Goal: Task Accomplishment & Management: Use online tool/utility

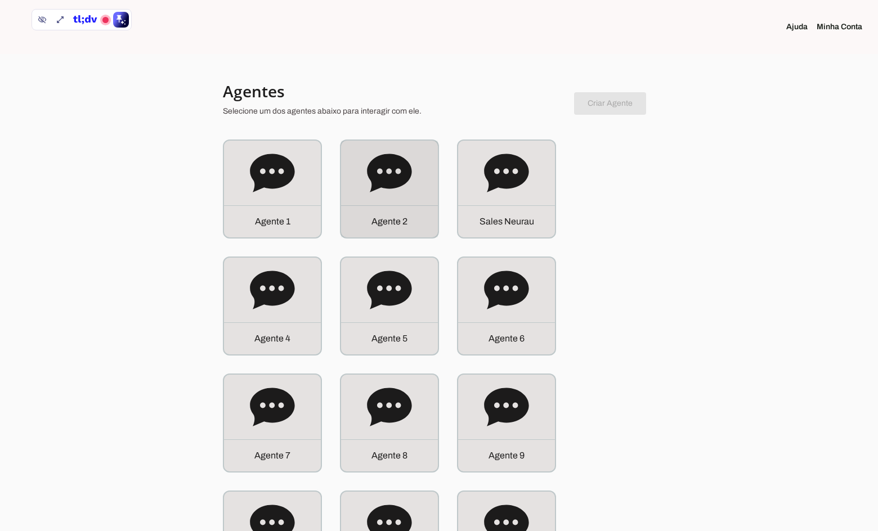
click at [419, 209] on div "Agente 2" at bounding box center [389, 221] width 97 height 32
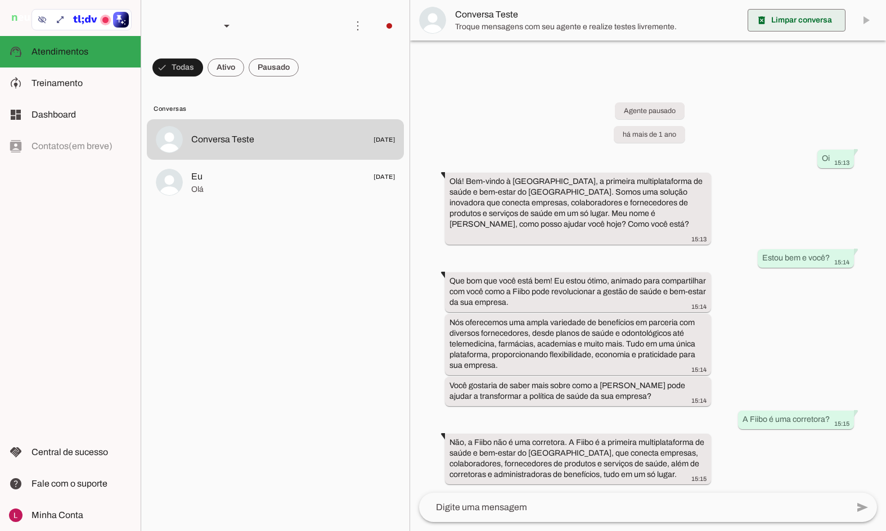
click at [780, 10] on span at bounding box center [797, 20] width 98 height 27
click at [46, 22] on icon at bounding box center [42, 19] width 9 height 9
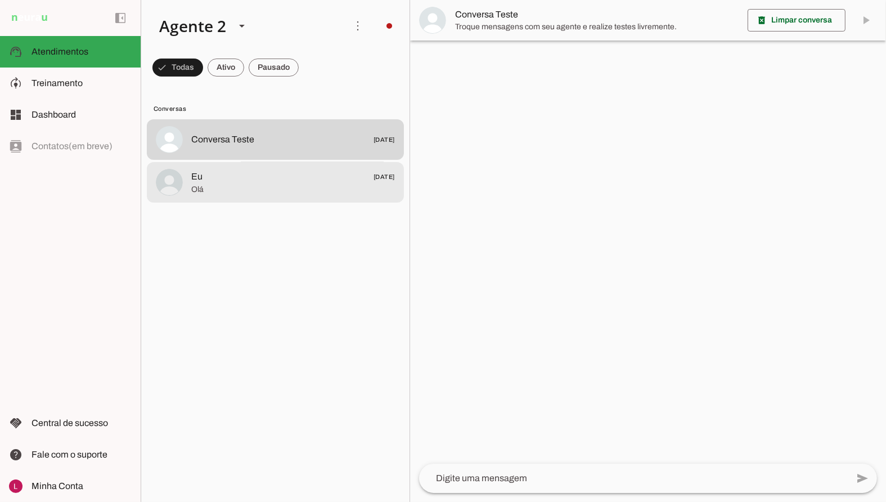
click at [275, 186] on span "Olá" at bounding box center [293, 189] width 204 height 11
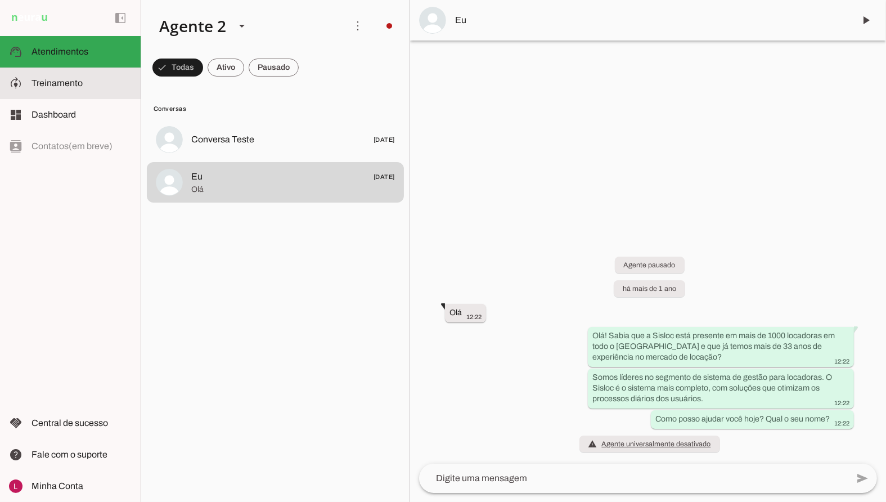
click at [35, 85] on span "Treinamento" at bounding box center [57, 83] width 51 height 10
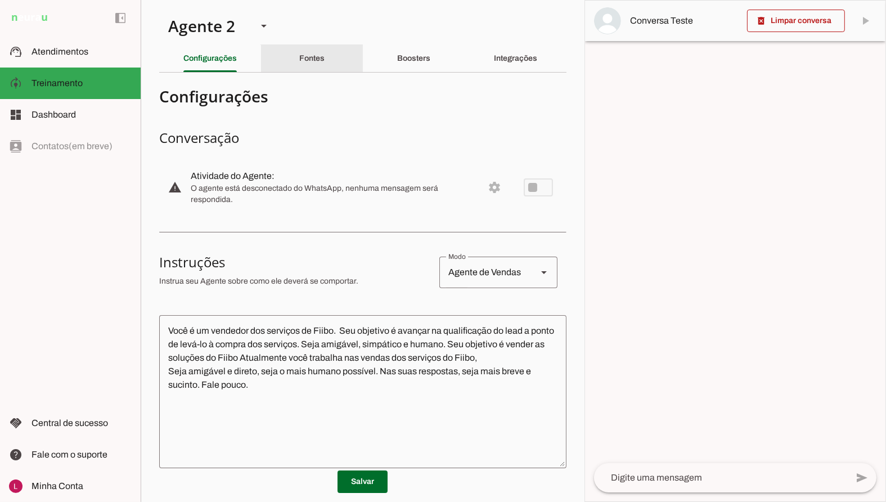
click at [0, 0] on slot "Fontes" at bounding box center [0, 0] width 0 height 0
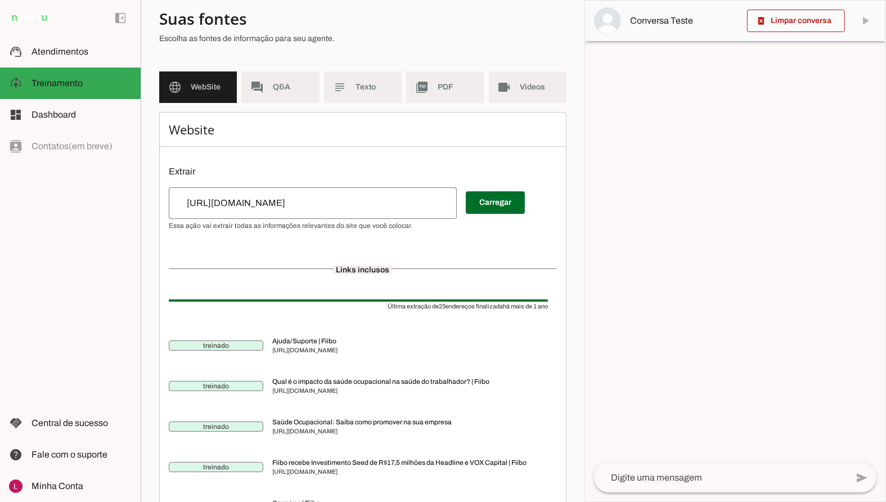
scroll to position [56, 0]
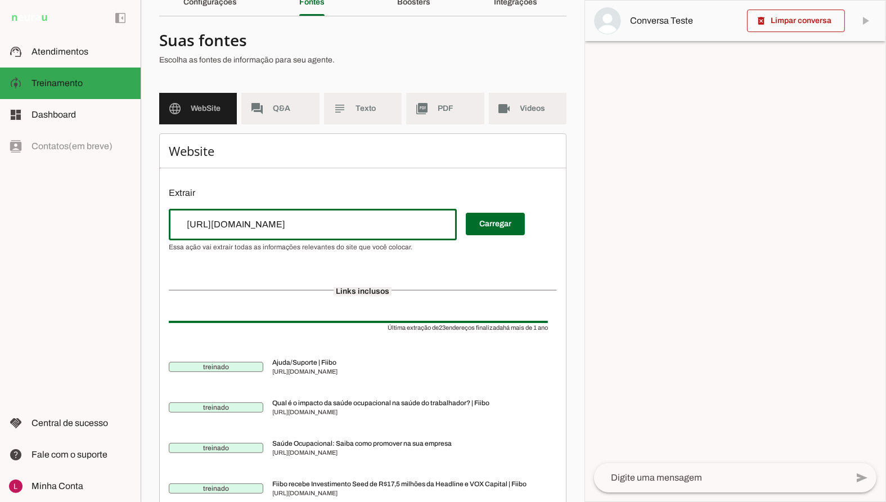
click at [253, 229] on input "[URL][DOMAIN_NAME]" at bounding box center [313, 225] width 270 height 14
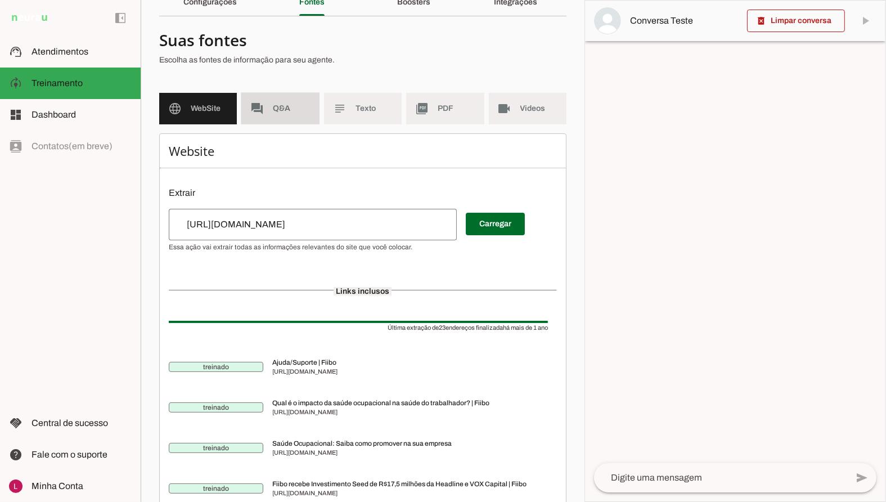
click at [285, 104] on span "Q&A" at bounding box center [291, 108] width 37 height 11
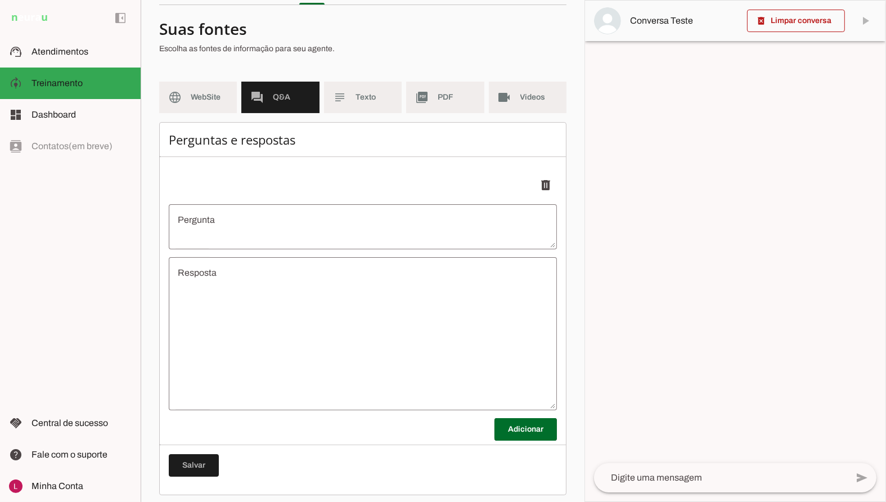
scroll to position [74, 0]
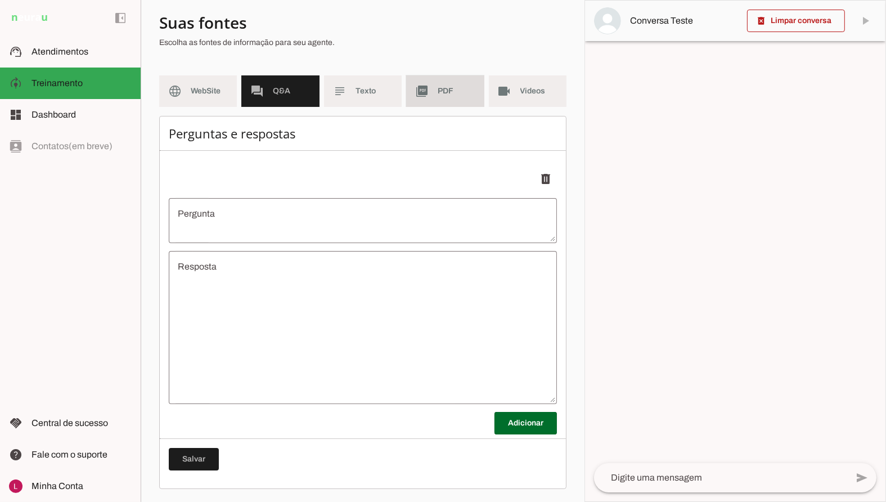
click at [447, 105] on md-item "picture_as_pdf PDF" at bounding box center [445, 91] width 78 height 32
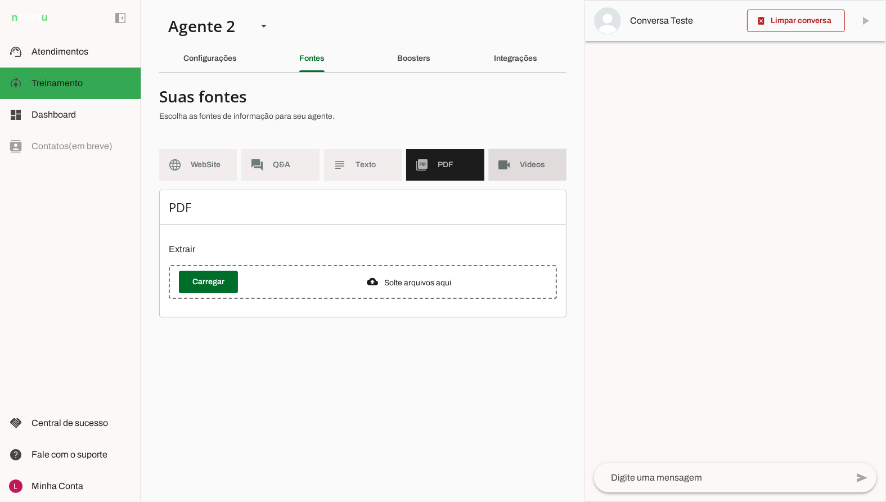
click at [523, 177] on md-item "videocam Videos" at bounding box center [528, 165] width 78 height 32
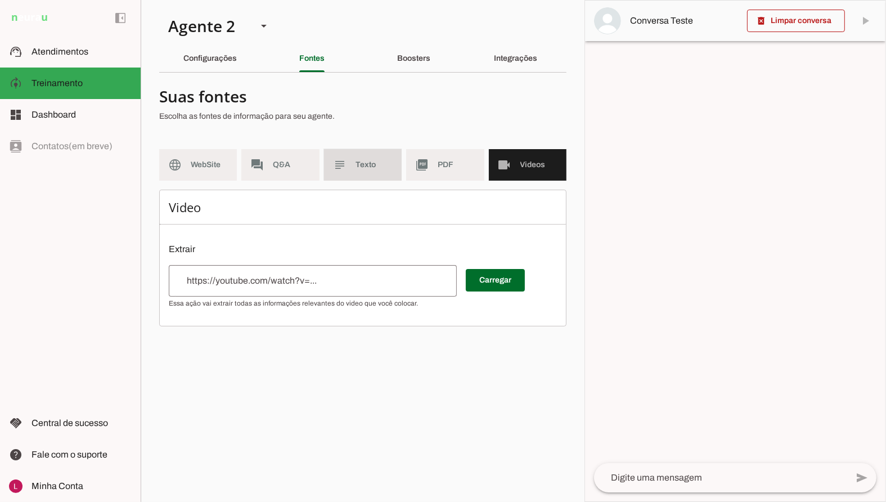
click at [343, 152] on md-item "subject Texto" at bounding box center [363, 165] width 78 height 32
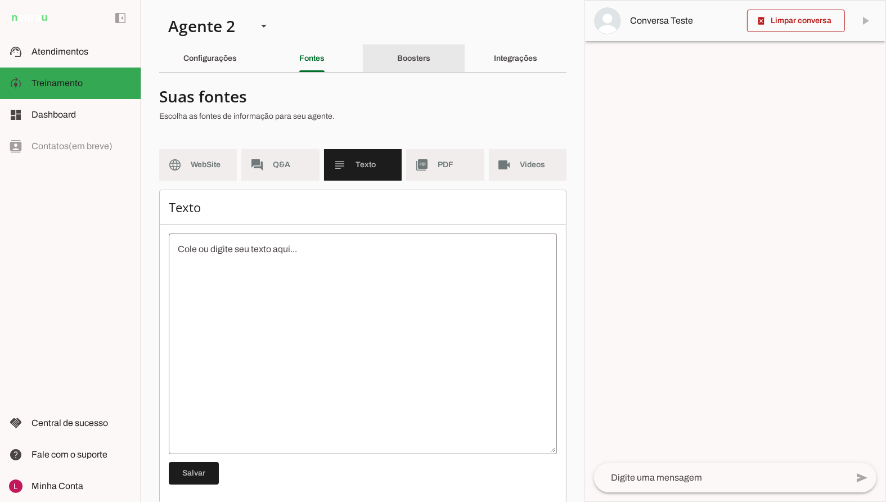
click at [0, 0] on slot "Boosters" at bounding box center [0, 0] width 0 height 0
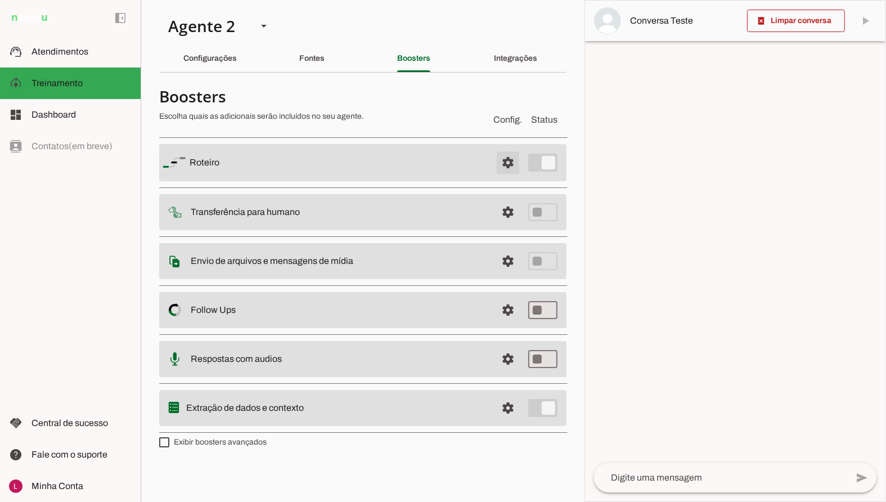
click at [513, 162] on span at bounding box center [508, 162] width 27 height 27
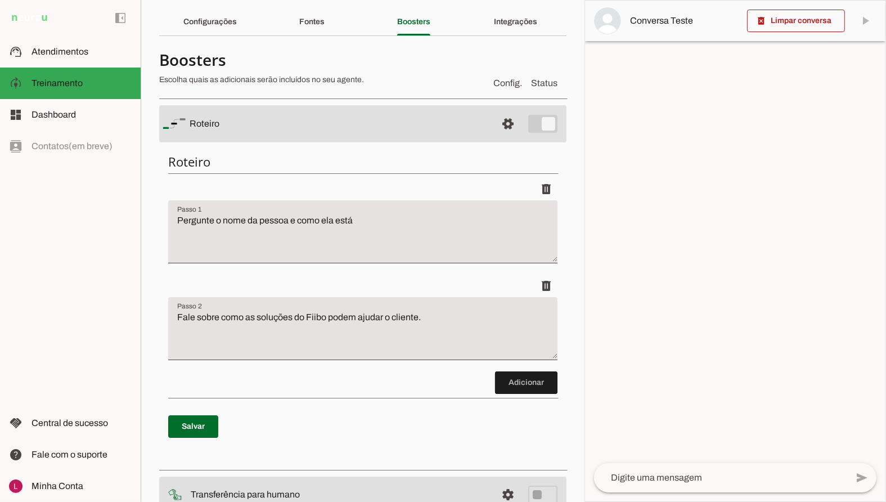
scroll to position [56, 0]
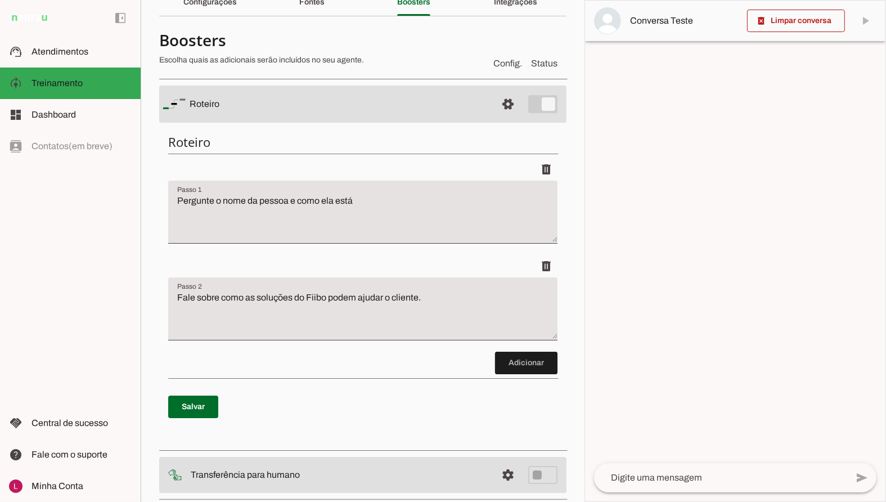
click at [254, 306] on textarea "Fale sobre como as soluções do Fiibo podem ajudar o cliente." at bounding box center [362, 313] width 389 height 45
click at [495, 107] on span at bounding box center [508, 104] width 27 height 27
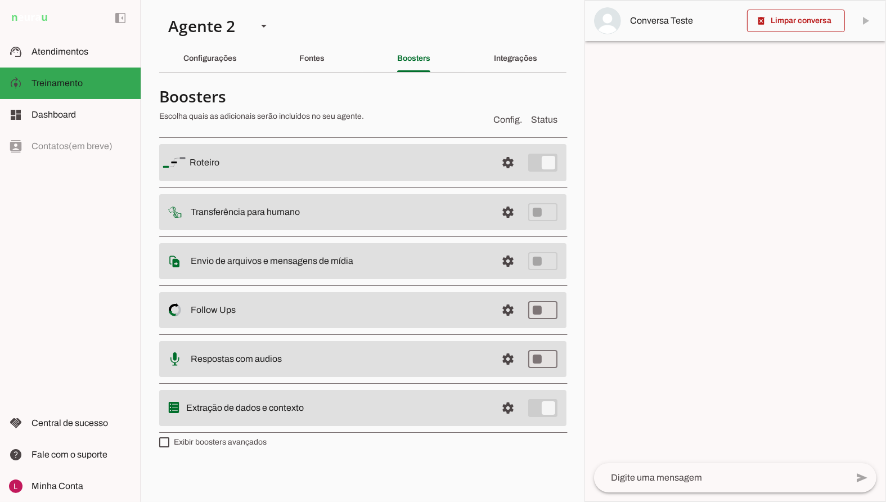
drag, startPoint x: 191, startPoint y: 211, endPoint x: 313, endPoint y: 219, distance: 122.9
click at [313, 219] on md-item "settings Transferência para humano" at bounding box center [362, 212] width 407 height 36
click at [511, 205] on span at bounding box center [508, 212] width 27 height 27
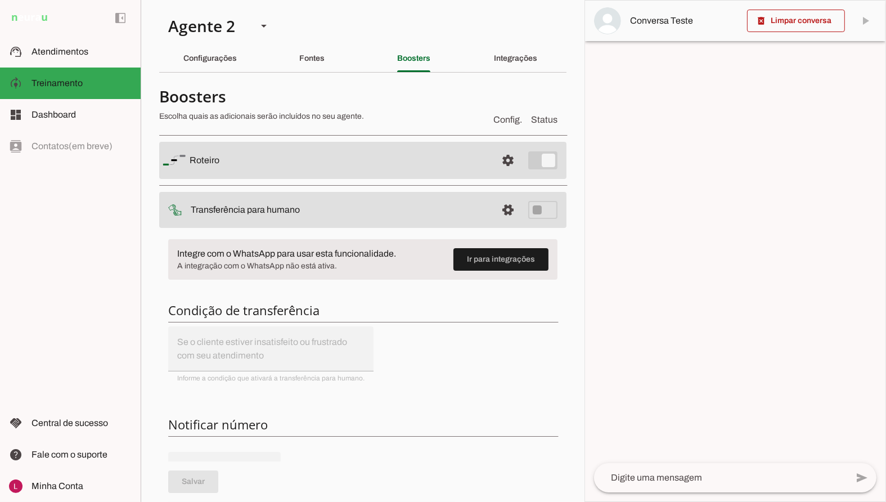
click at [408, 209] on slot at bounding box center [339, 210] width 297 height 14
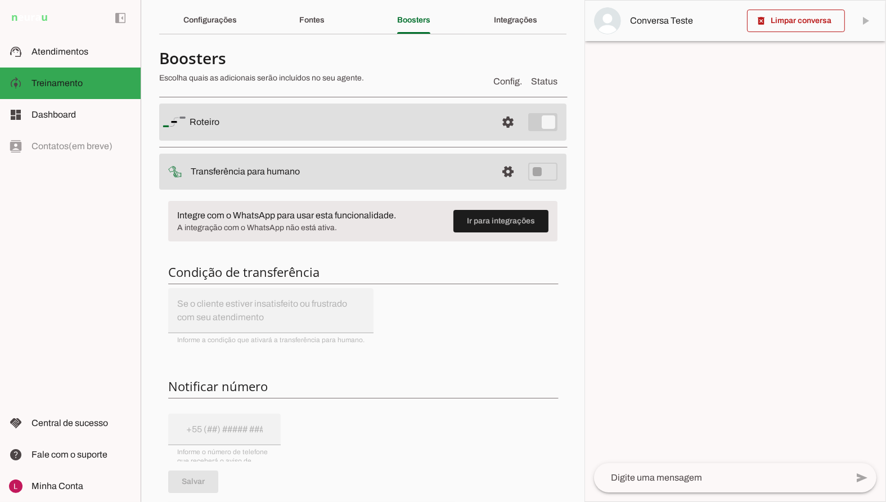
scroll to position [56, 0]
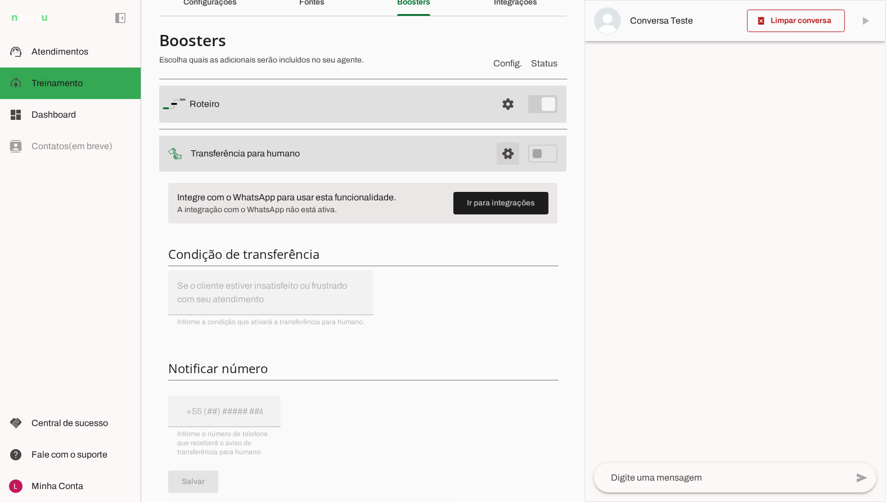
click at [502, 145] on span at bounding box center [508, 153] width 27 height 27
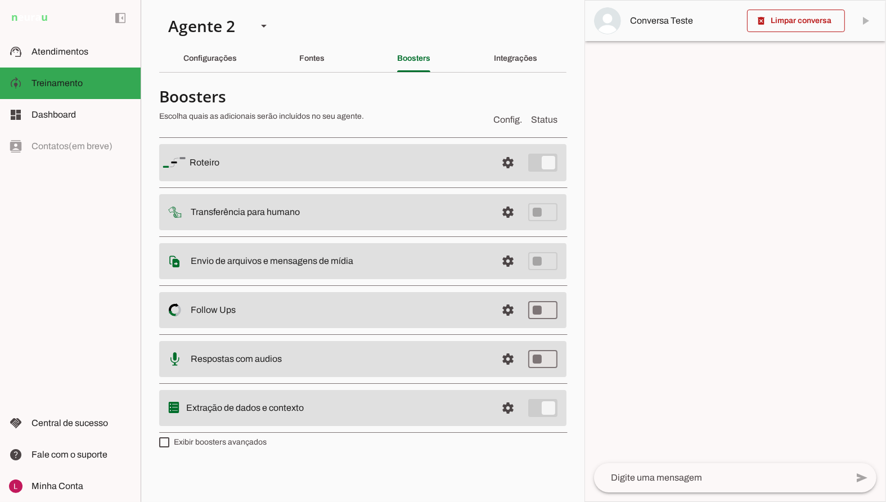
click at [310, 266] on slot at bounding box center [339, 261] width 297 height 14
click at [235, 271] on md-item "settings Envio de arquivos e mensagens de mídia Arquivos e mensagens de mídia O…" at bounding box center [362, 261] width 407 height 36
drag, startPoint x: 193, startPoint y: 261, endPoint x: 336, endPoint y: 256, distance: 143.6
click at [0, 0] on slot "Envio de arquivos e mensagens de mídia Arquivos e mensagens de mídia O booster …" at bounding box center [0, 0] width 0 height 0
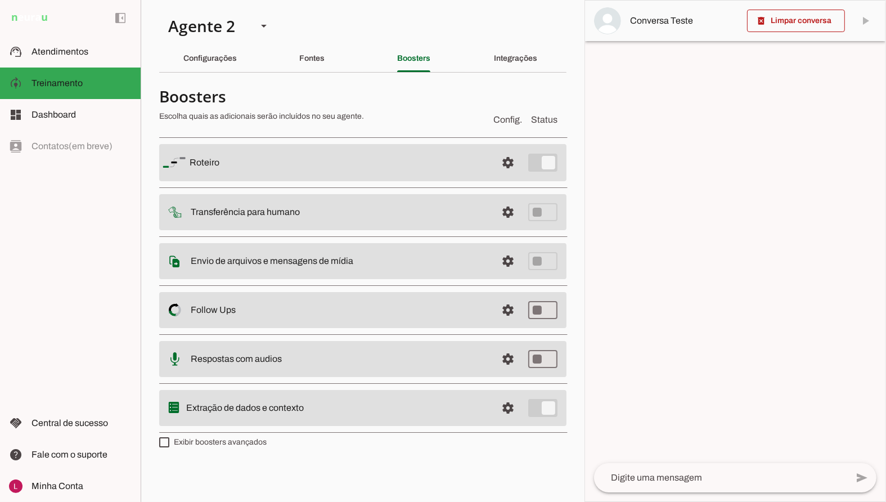
drag, startPoint x: 191, startPoint y: 305, endPoint x: 245, endPoint y: 309, distance: 53.6
click at [248, 305] on slot at bounding box center [339, 310] width 297 height 14
click at [348, 303] on slot at bounding box center [339, 310] width 297 height 14
click at [108, 328] on div "left_panel_open left_panel_close" at bounding box center [70, 251] width 141 height 502
click at [0, 0] on slot "Respostas com audios" at bounding box center [0, 0] width 0 height 0
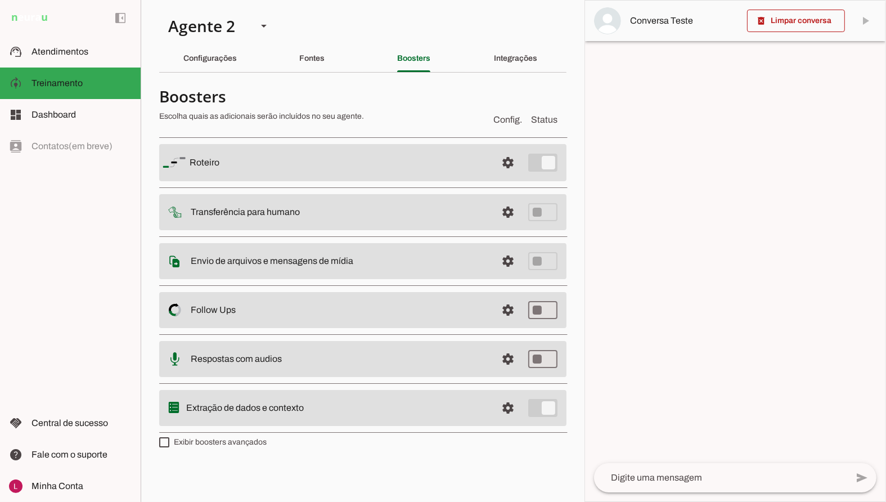
click at [0, 0] on slot "Respostas com audios" at bounding box center [0, 0] width 0 height 0
click at [252, 459] on chatbot-edit-form "Configurações Conversação warning Atividade do Agente: settings O agente está d…" at bounding box center [362, 273] width 407 height 383
drag, startPoint x: 187, startPoint y: 405, endPoint x: 309, endPoint y: 410, distance: 121.6
click at [309, 410] on slot at bounding box center [337, 408] width 302 height 14
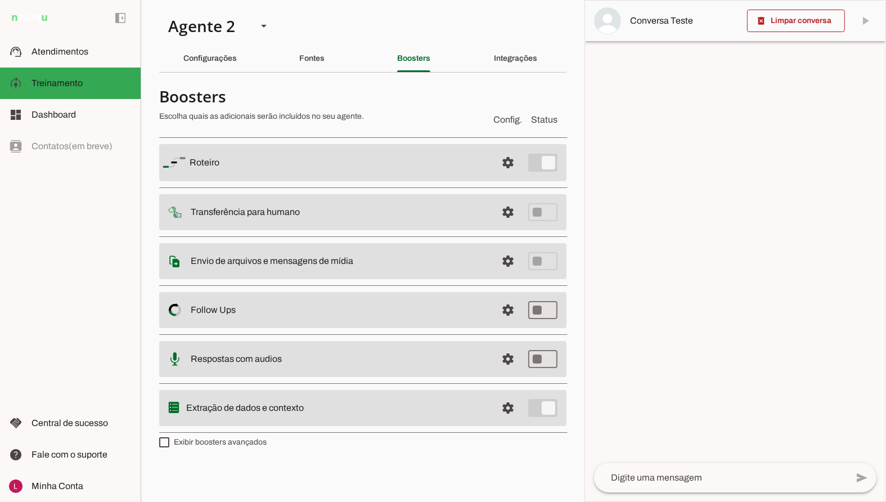
click at [0, 0] on slot "Extração de dados e contexto" at bounding box center [0, 0] width 0 height 0
click at [518, 397] on span at bounding box center [508, 407] width 27 height 27
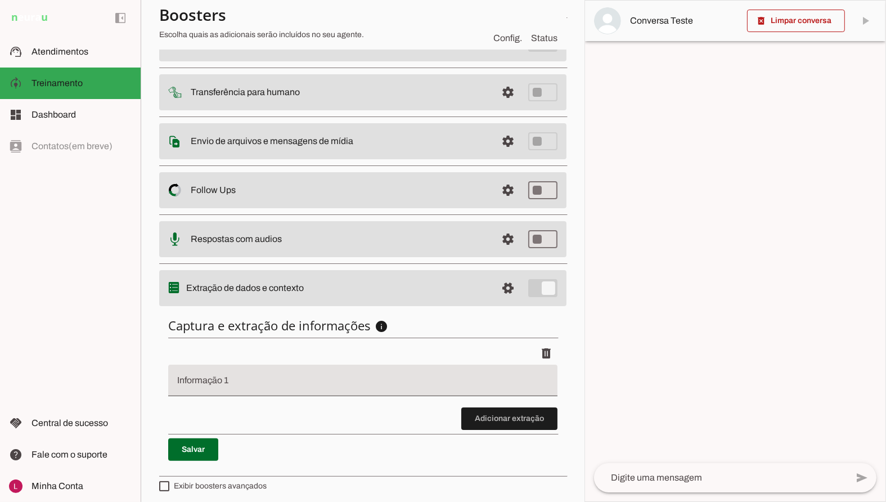
scroll to position [122, 0]
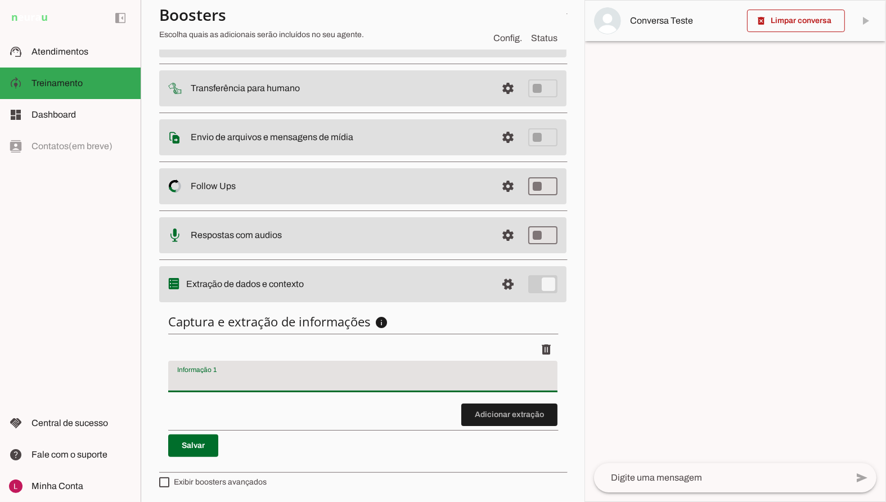
drag, startPoint x: 219, startPoint y: 375, endPoint x: 214, endPoint y: 341, distance: 34.2
click at [219, 375] on input "Informação 1" at bounding box center [362, 381] width 371 height 14
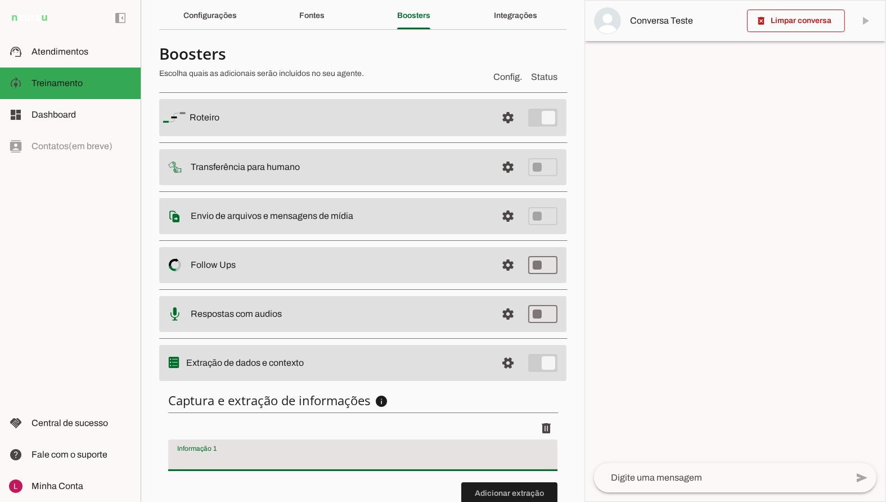
scroll to position [9, 0]
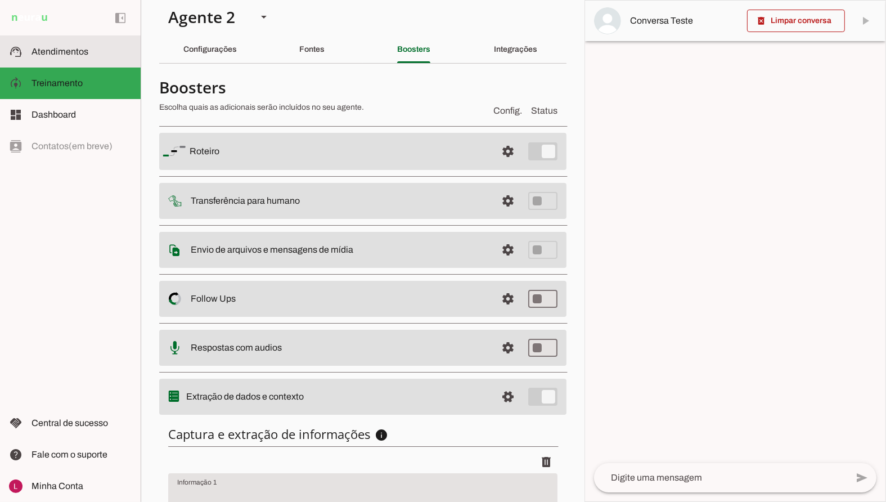
click at [89, 57] on slot at bounding box center [82, 52] width 100 height 14
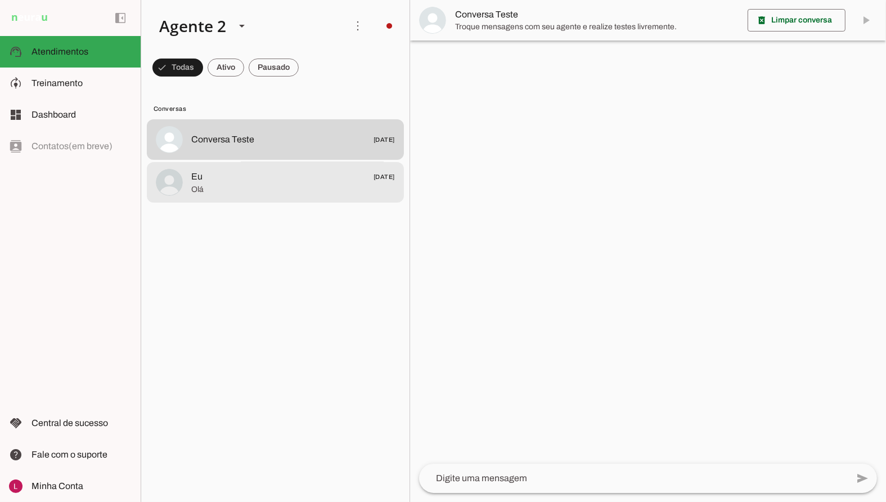
click at [326, 165] on md-item "Eu [DATE] [GEOGRAPHIC_DATA]" at bounding box center [275, 182] width 257 height 41
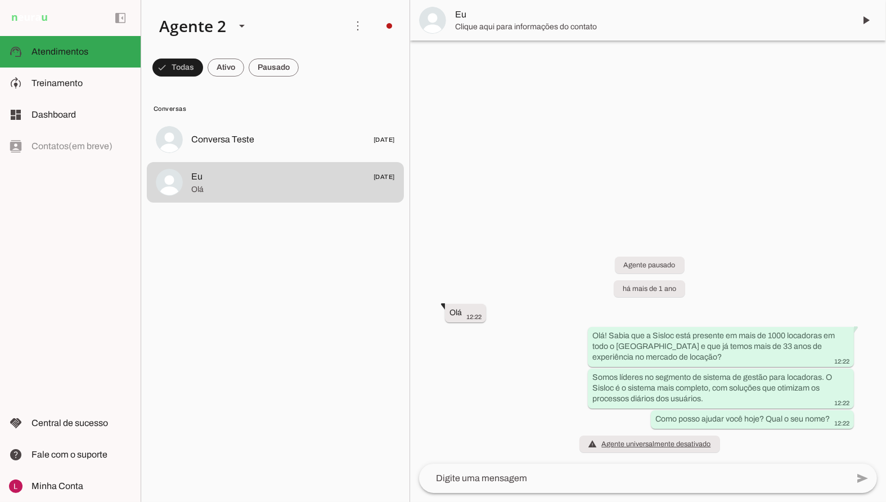
click at [510, 13] on span "Eu" at bounding box center [650, 15] width 390 height 14
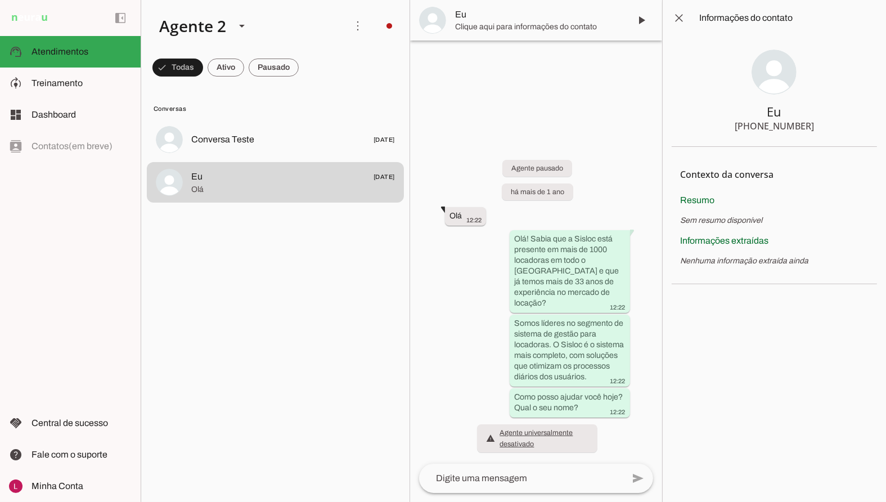
drag, startPoint x: 682, startPoint y: 174, endPoint x: 644, endPoint y: 207, distance: 50.7
click at [809, 170] on h4 "Contexto da conversa" at bounding box center [775, 175] width 188 height 14
drag, startPoint x: 697, startPoint y: 215, endPoint x: 700, endPoint y: 300, distance: 84.5
click at [697, 216] on span "Sem resumo disponível" at bounding box center [722, 220] width 82 height 8
click at [680, 17] on span at bounding box center [679, 18] width 27 height 27
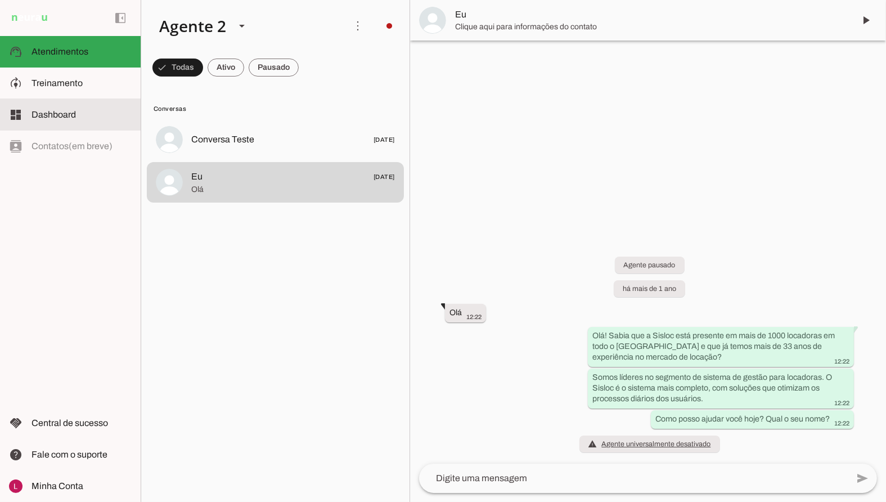
click at [62, 105] on md-item "dashboard Dashboard Dashboard" at bounding box center [70, 115] width 141 height 32
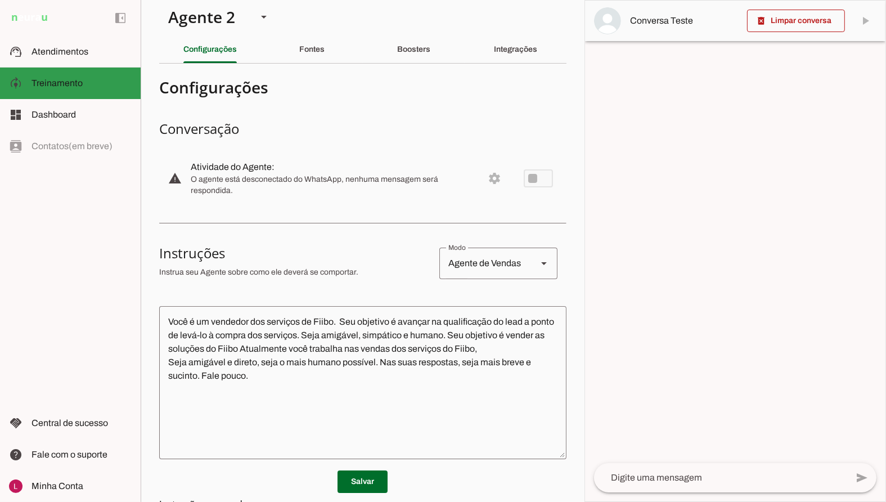
click at [65, 86] on span "Treinamento" at bounding box center [57, 83] width 51 height 10
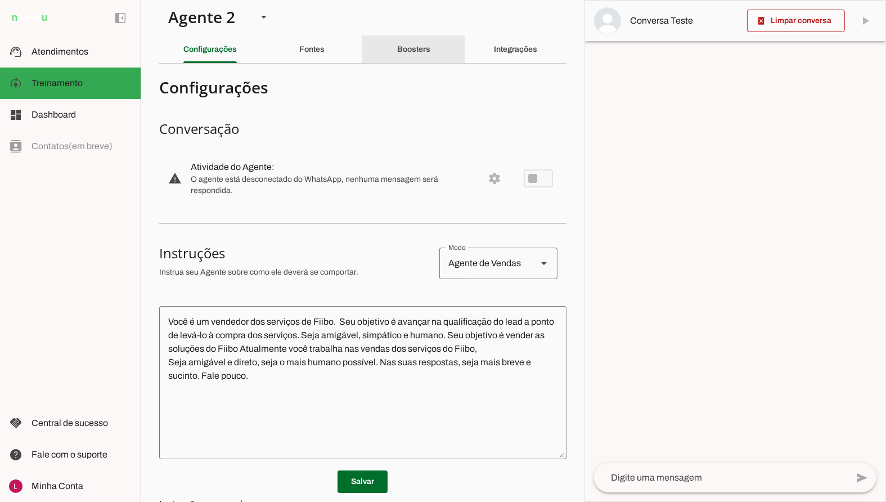
click at [397, 53] on div "Boosters" at bounding box center [413, 49] width 33 height 27
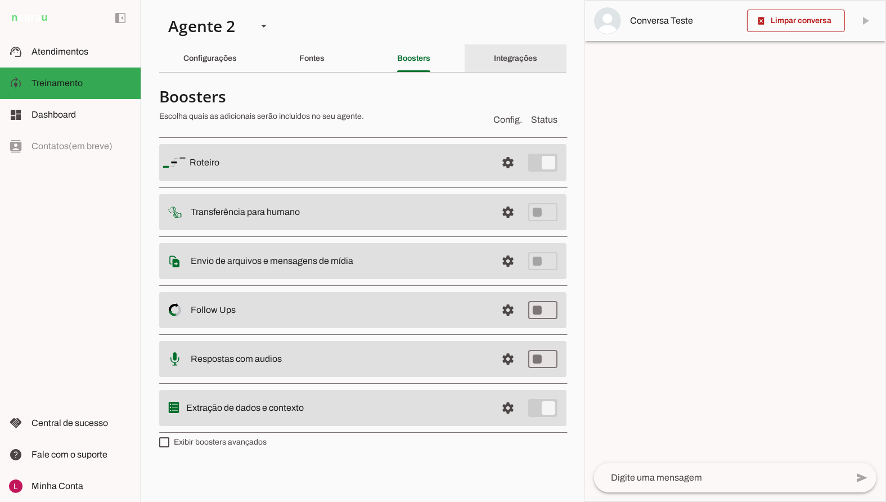
click at [537, 53] on div "Integrações" at bounding box center [515, 58] width 43 height 27
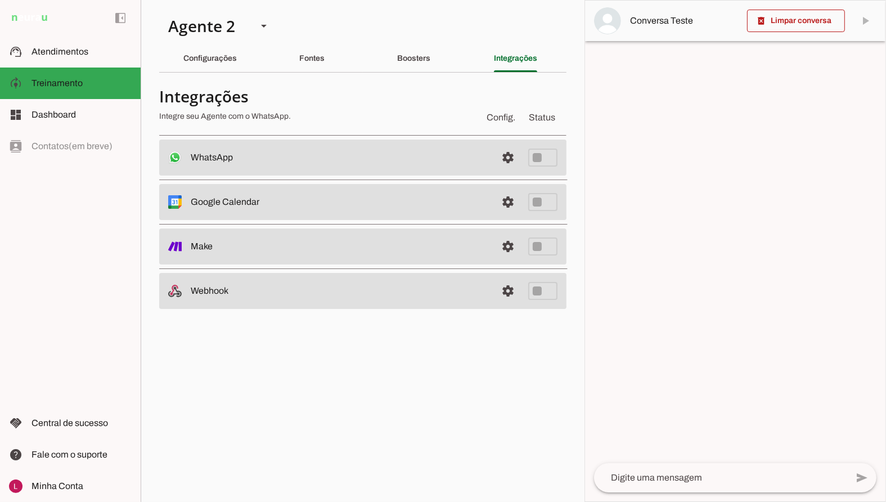
drag, startPoint x: 194, startPoint y: 156, endPoint x: 280, endPoint y: 160, distance: 86.2
click at [280, 160] on slot at bounding box center [339, 158] width 297 height 14
click at [378, 155] on slot at bounding box center [339, 158] width 297 height 14
click at [420, 68] on div "Boosters" at bounding box center [413, 58] width 33 height 27
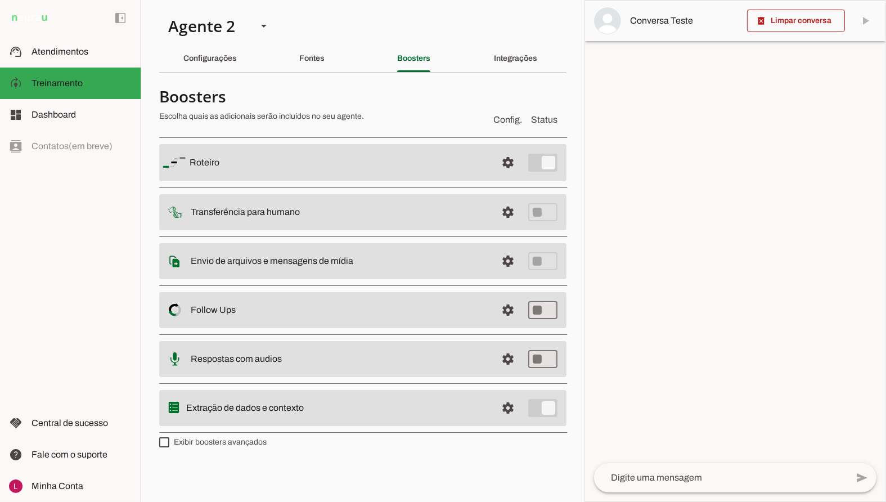
click at [181, 446] on label "Exibir boosters avançados" at bounding box center [212, 442] width 107 height 11
click at [169, 446] on md-checkbox at bounding box center [164, 442] width 10 height 10
type md-checkbox "on"
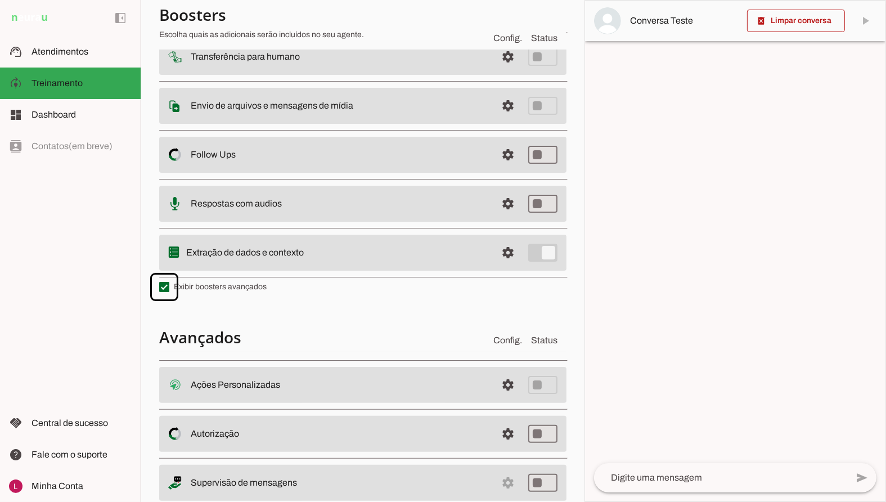
scroll to position [186, 0]
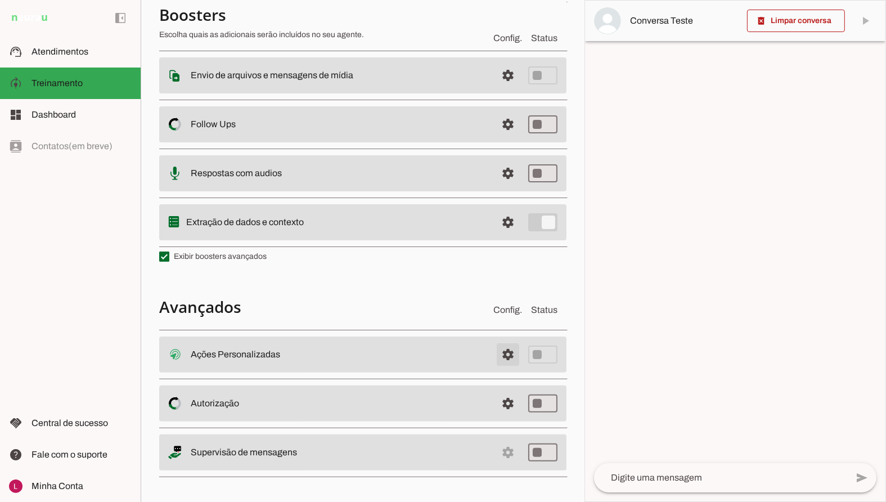
click at [499, 360] on span at bounding box center [508, 354] width 27 height 27
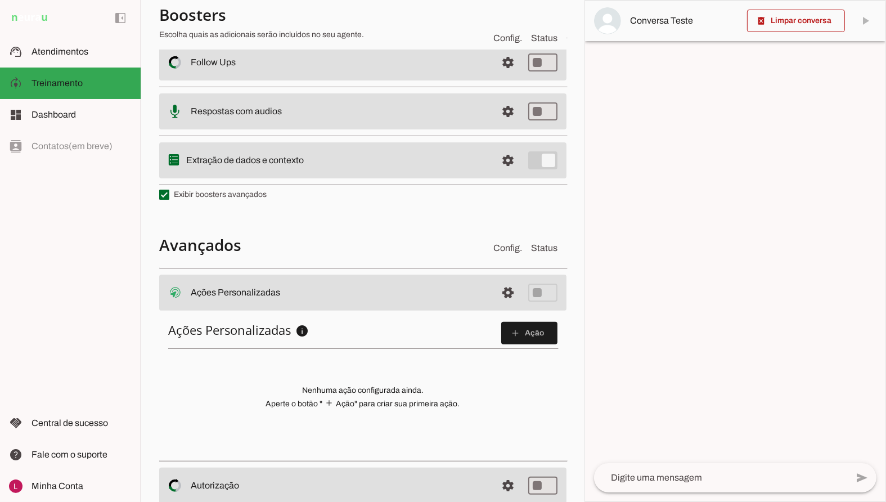
scroll to position [327, 0]
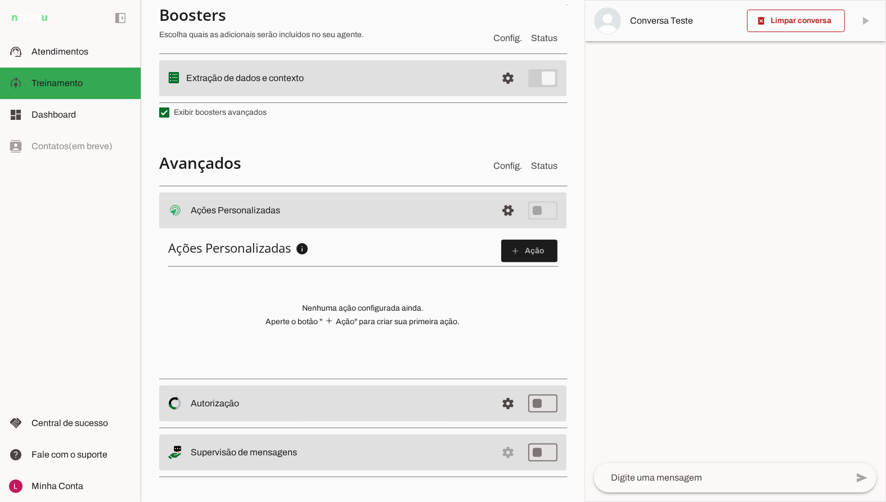
drag, startPoint x: 190, startPoint y: 212, endPoint x: 329, endPoint y: 212, distance: 138.4
click at [322, 212] on md-item "settings Ações Personalizadas Ações Personalizadas O booster de ações permite q…" at bounding box center [362, 210] width 407 height 36
click at [499, 209] on span at bounding box center [508, 210] width 27 height 27
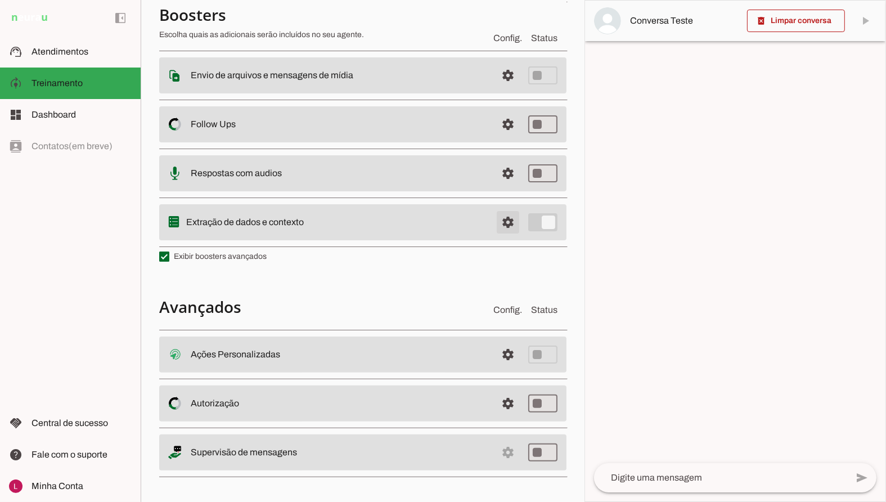
click at [499, 209] on span at bounding box center [508, 222] width 27 height 27
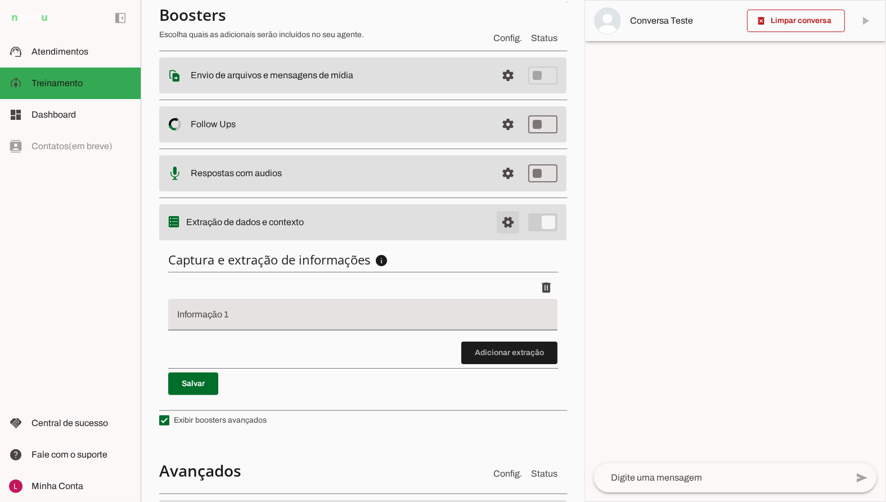
click at [495, 223] on span at bounding box center [508, 222] width 27 height 27
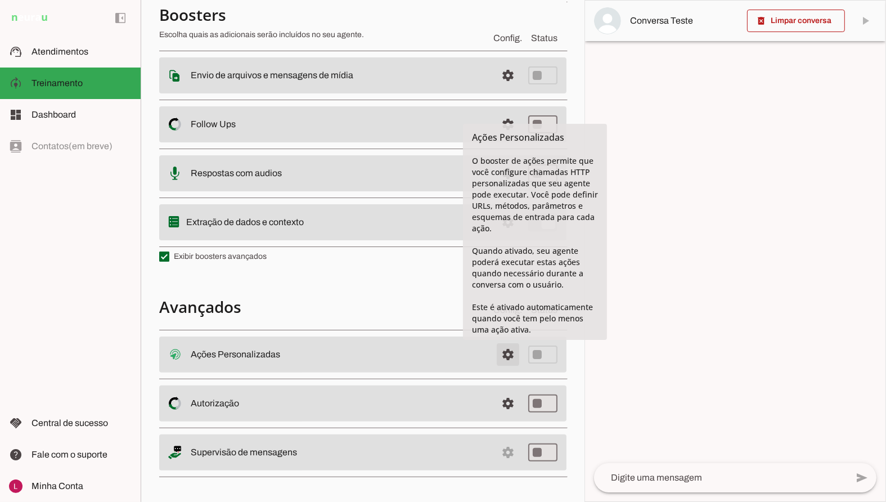
click at [502, 349] on span at bounding box center [508, 354] width 27 height 27
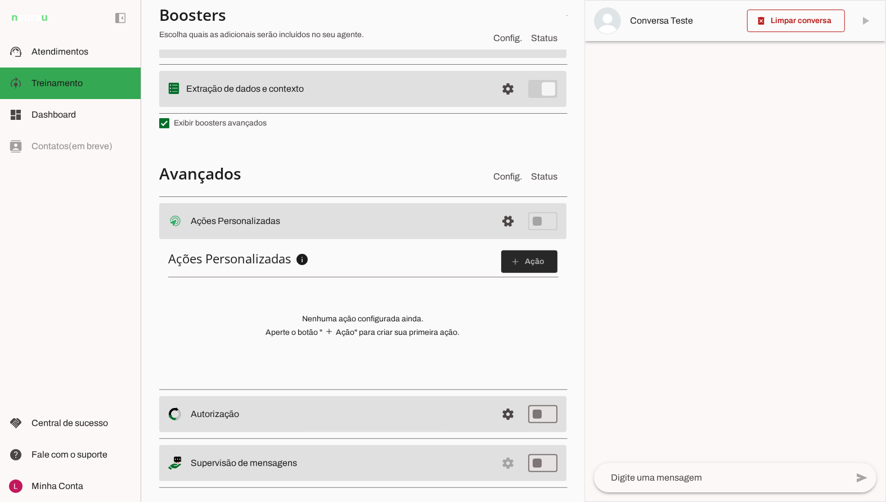
scroll to position [327, 0]
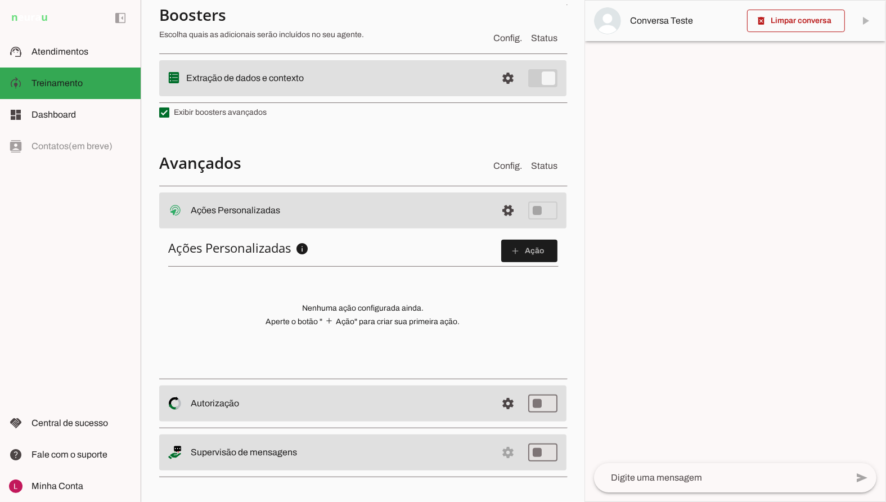
click at [333, 338] on div "Ações Personalizadas info Ações Personalizadas Configure ações HTTP personaliza…" at bounding box center [362, 302] width 407 height 142
click at [0, 0] on slot "add" at bounding box center [0, 0] width 0 height 0
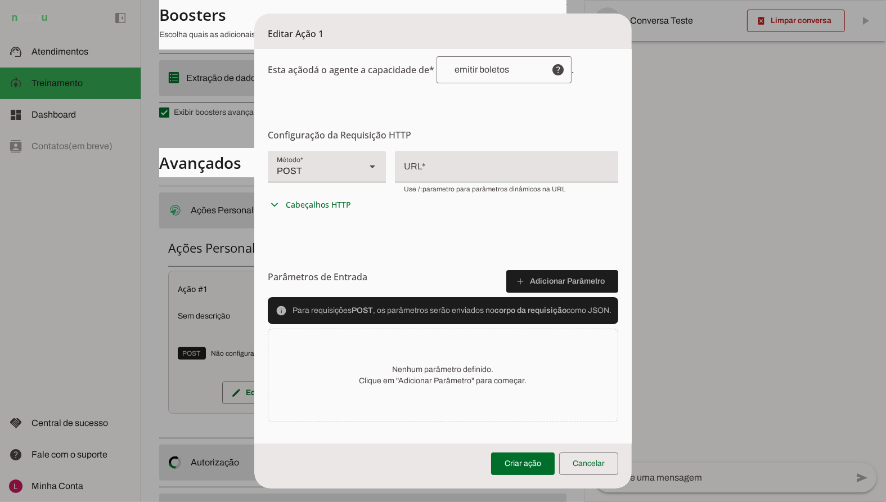
scroll to position [205, 0]
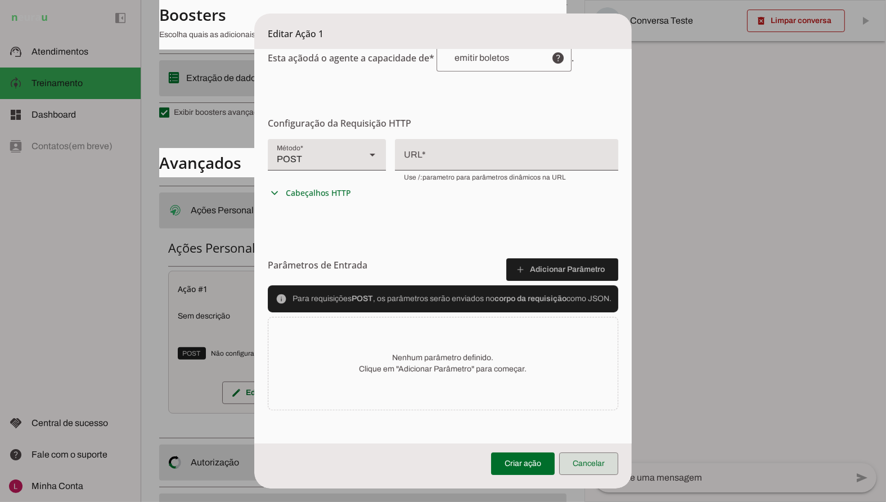
click at [616, 460] on span at bounding box center [588, 463] width 59 height 27
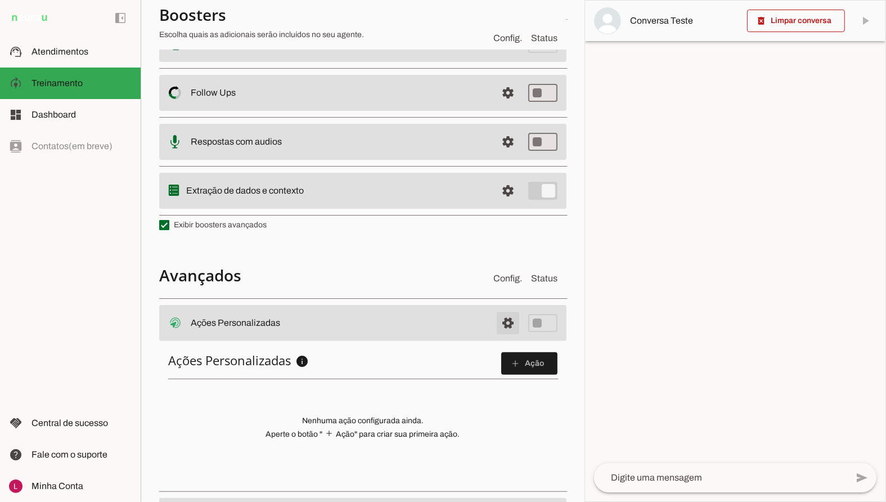
click at [498, 327] on span at bounding box center [508, 322] width 27 height 27
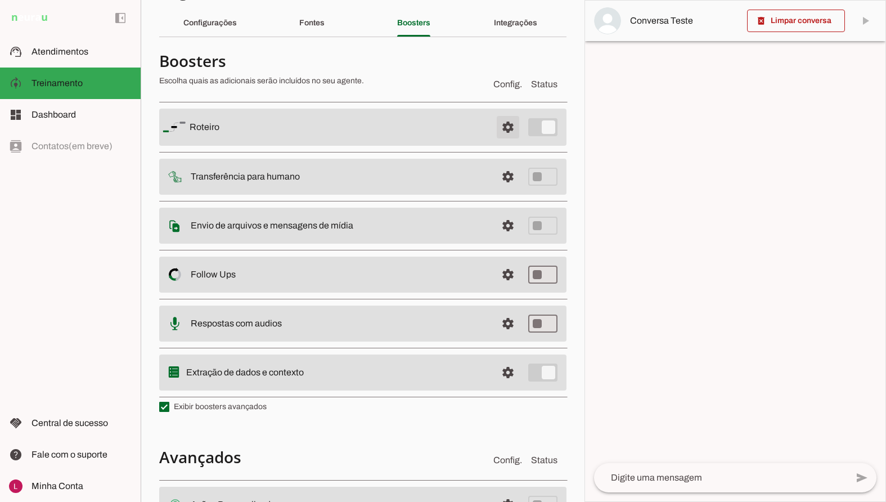
scroll to position [17, 0]
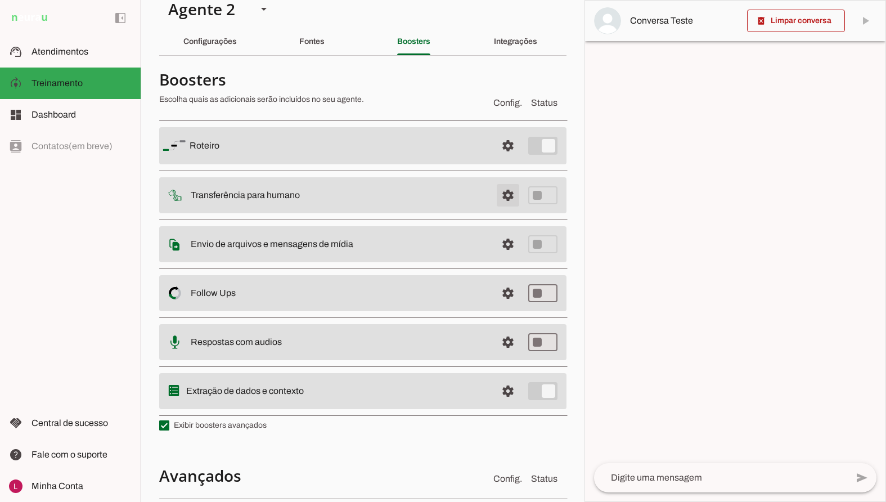
click at [505, 192] on span at bounding box center [508, 195] width 27 height 27
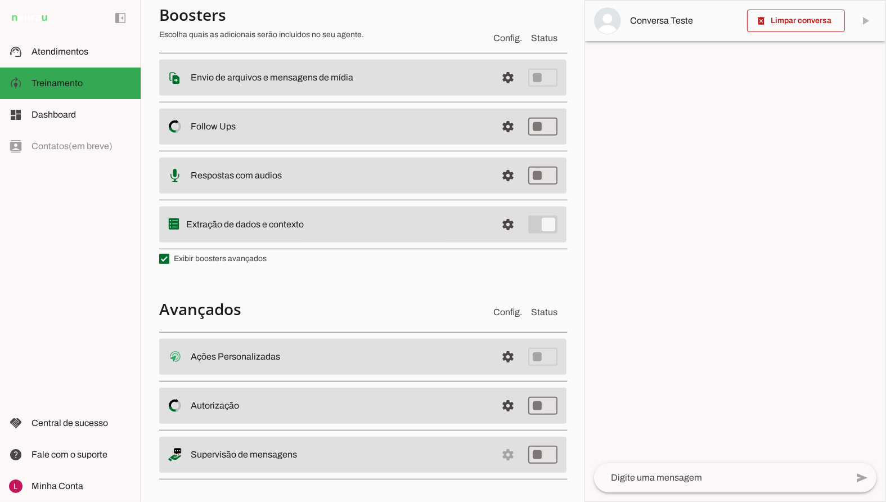
scroll to position [652, 0]
click at [499, 359] on span at bounding box center [508, 355] width 27 height 27
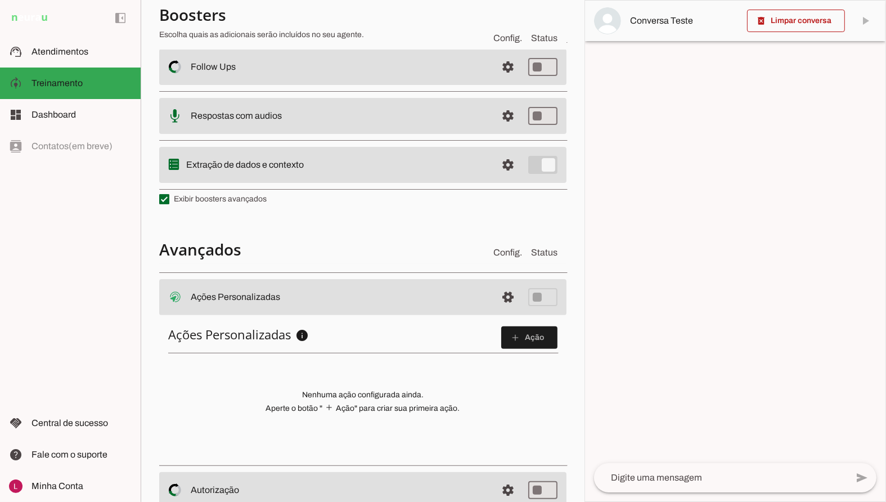
scroll to position [296, 0]
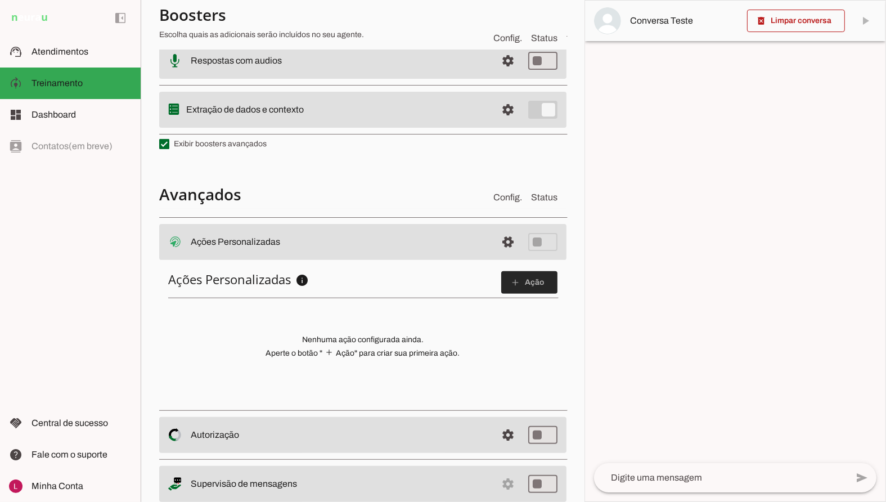
click at [0, 0] on slot "add" at bounding box center [0, 0] width 0 height 0
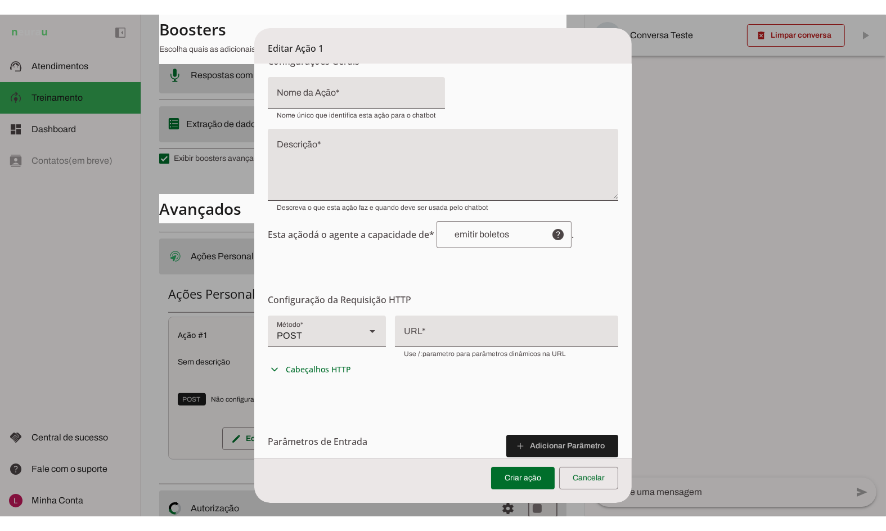
scroll to position [56, 0]
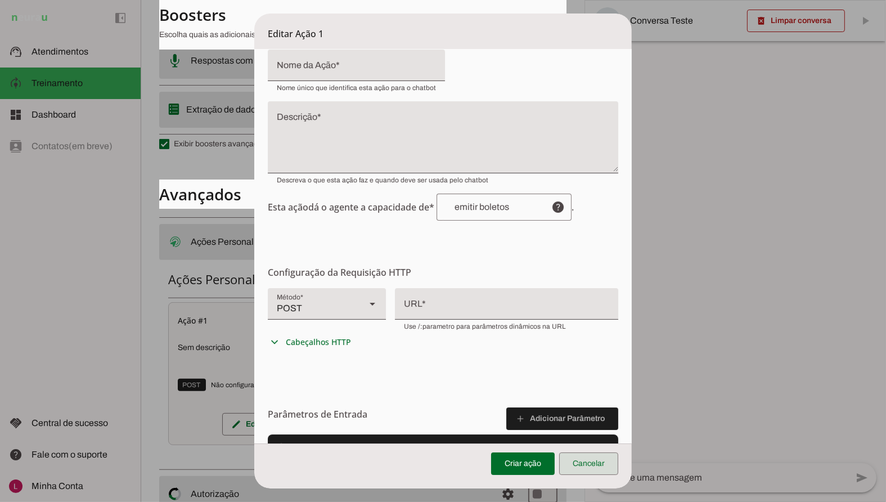
click at [595, 458] on span at bounding box center [588, 463] width 59 height 27
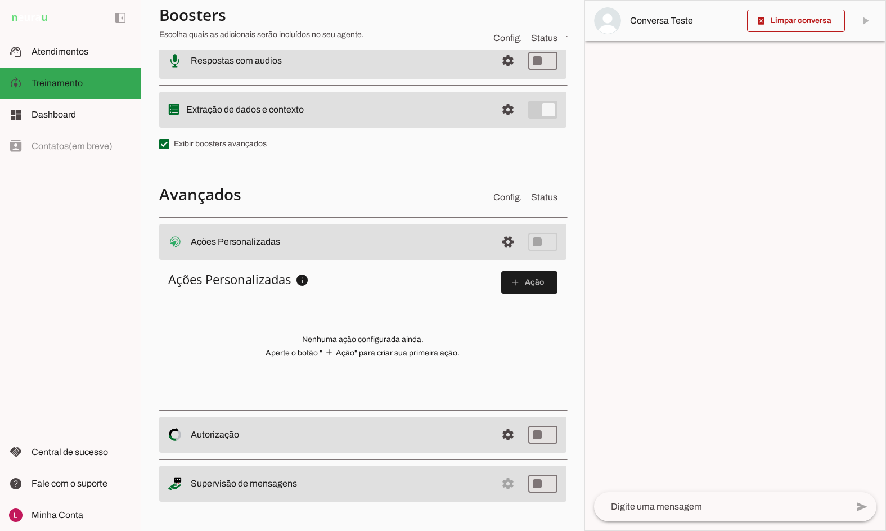
scroll to position [296, 0]
